Goal: Task Accomplishment & Management: Use online tool/utility

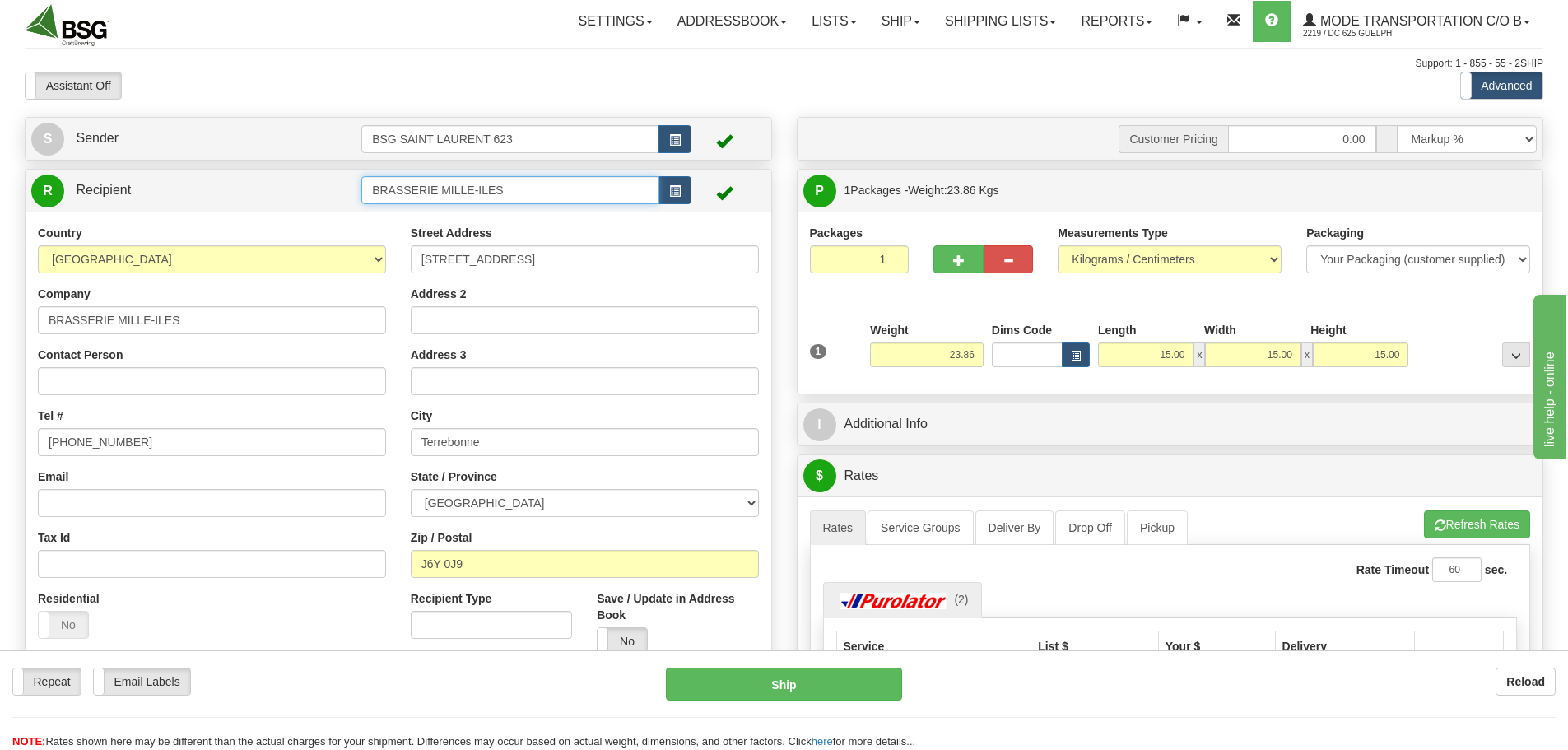
click at [610, 185] on input "BRASSERIE MILLE-ILES" at bounding box center [511, 190] width 298 height 28
click at [526, 216] on div "[PERSON_NAME] BREWING" at bounding box center [508, 215] width 283 height 19
type input "[PERSON_NAME] BREWING"
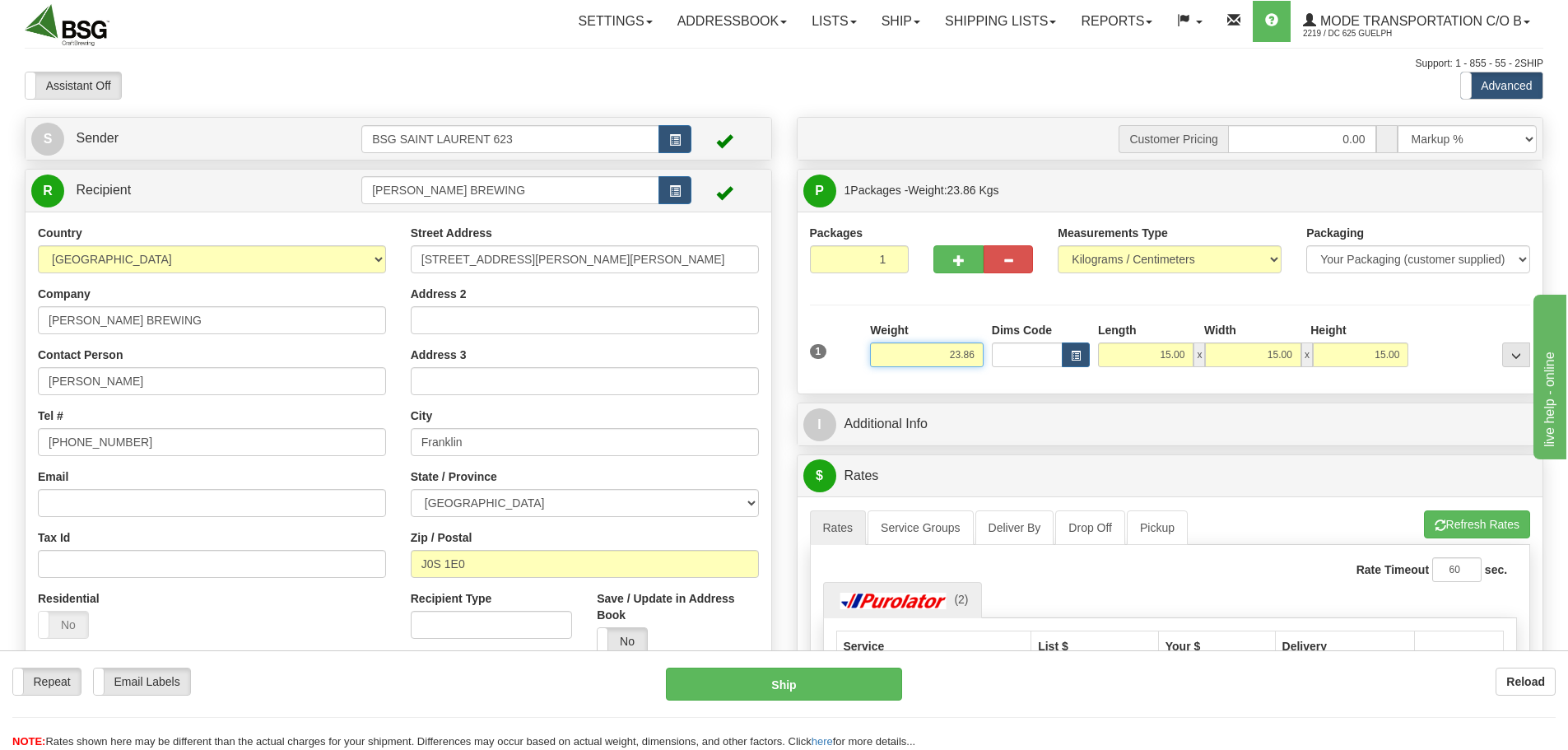
drag, startPoint x: 1036, startPoint y: 373, endPoint x: 1113, endPoint y: 382, distance: 77.5
click at [1093, 382] on div "Packages 1 1 Measurements Type" at bounding box center [1169, 302] width 746 height 182
paste input "5.7197"
type input "25.72"
click at [1461, 349] on div at bounding box center [1472, 344] width 122 height 45
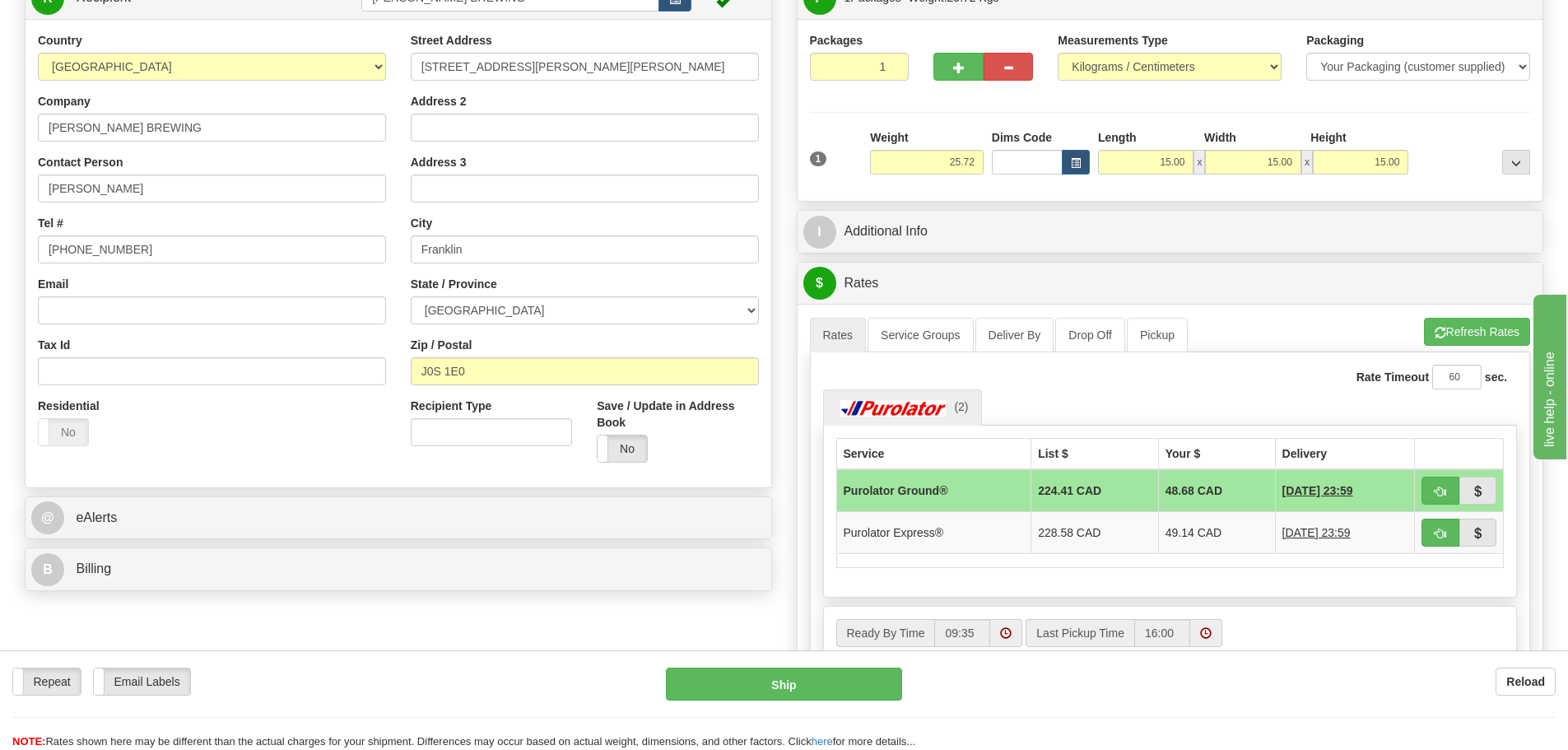
scroll to position [246, 0]
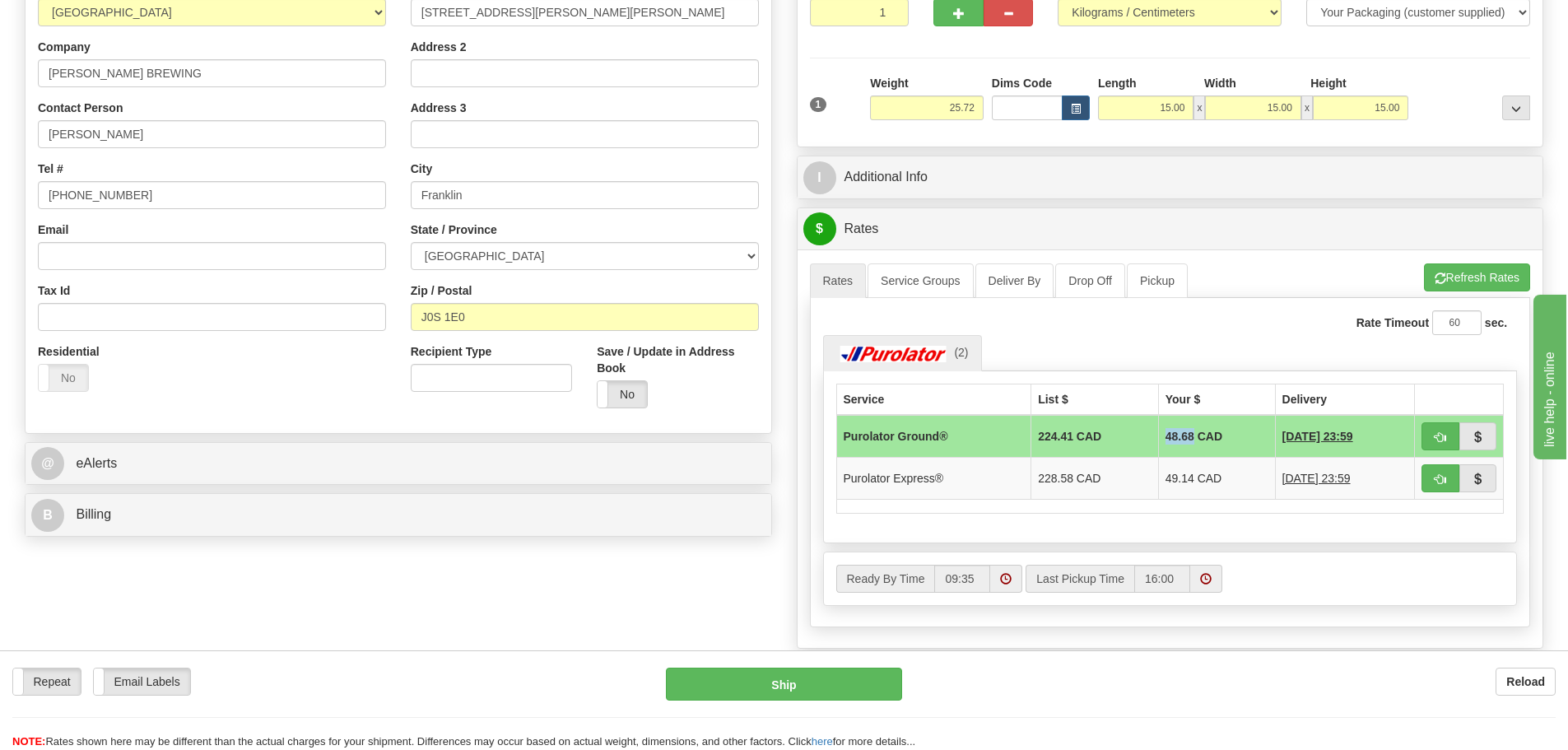
drag, startPoint x: 1148, startPoint y: 437, endPoint x: 1175, endPoint y: 437, distance: 27.0
click at [1175, 437] on td "48.68 CAD" at bounding box center [1216, 436] width 117 height 43
copy td "48.68"
